Goal: Information Seeking & Learning: Learn about a topic

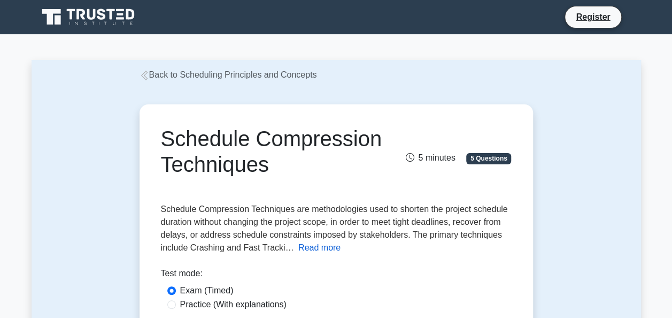
click at [303, 246] on button "Read more" at bounding box center [320, 247] width 42 height 13
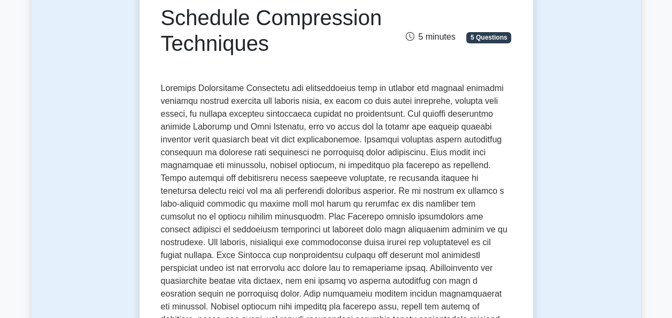
scroll to position [120, 0]
